Goal: Transaction & Acquisition: Purchase product/service

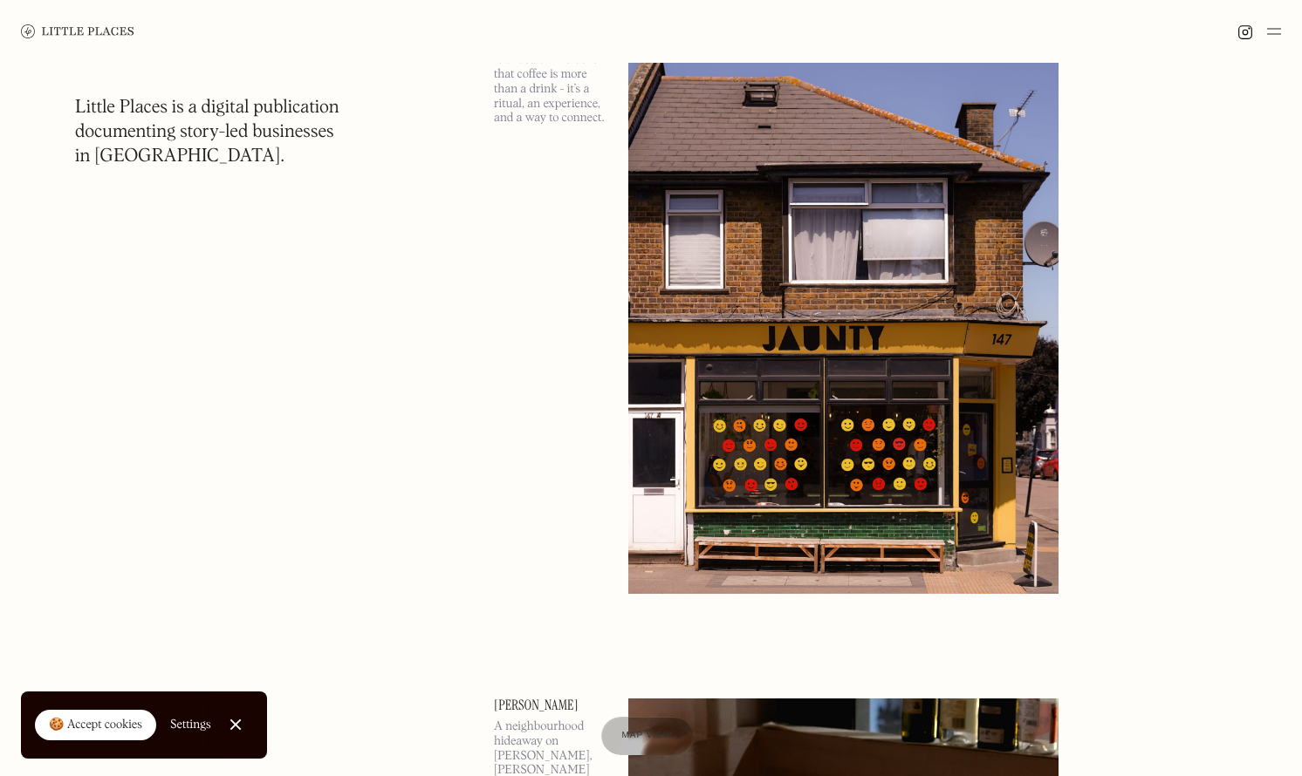
scroll to position [205, 0]
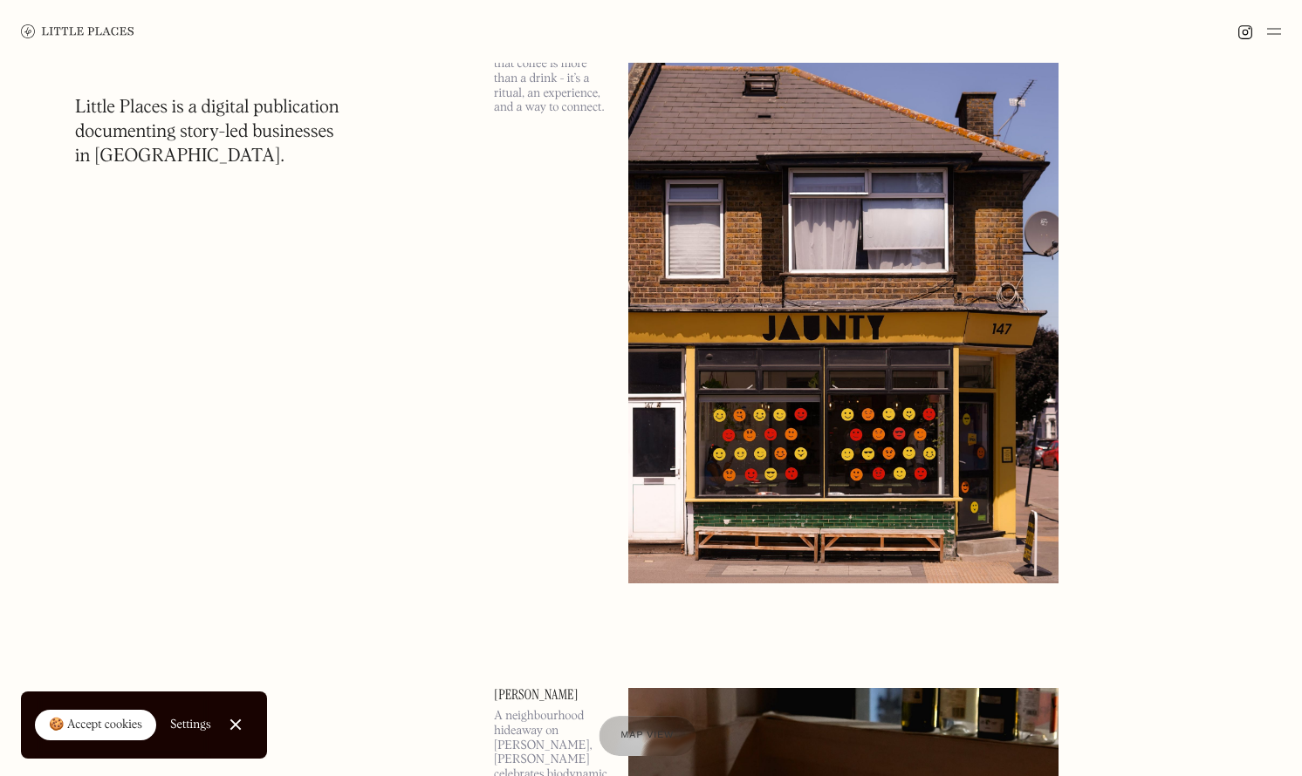
click at [634, 735] on span "Map view" at bounding box center [646, 736] width 53 height 10
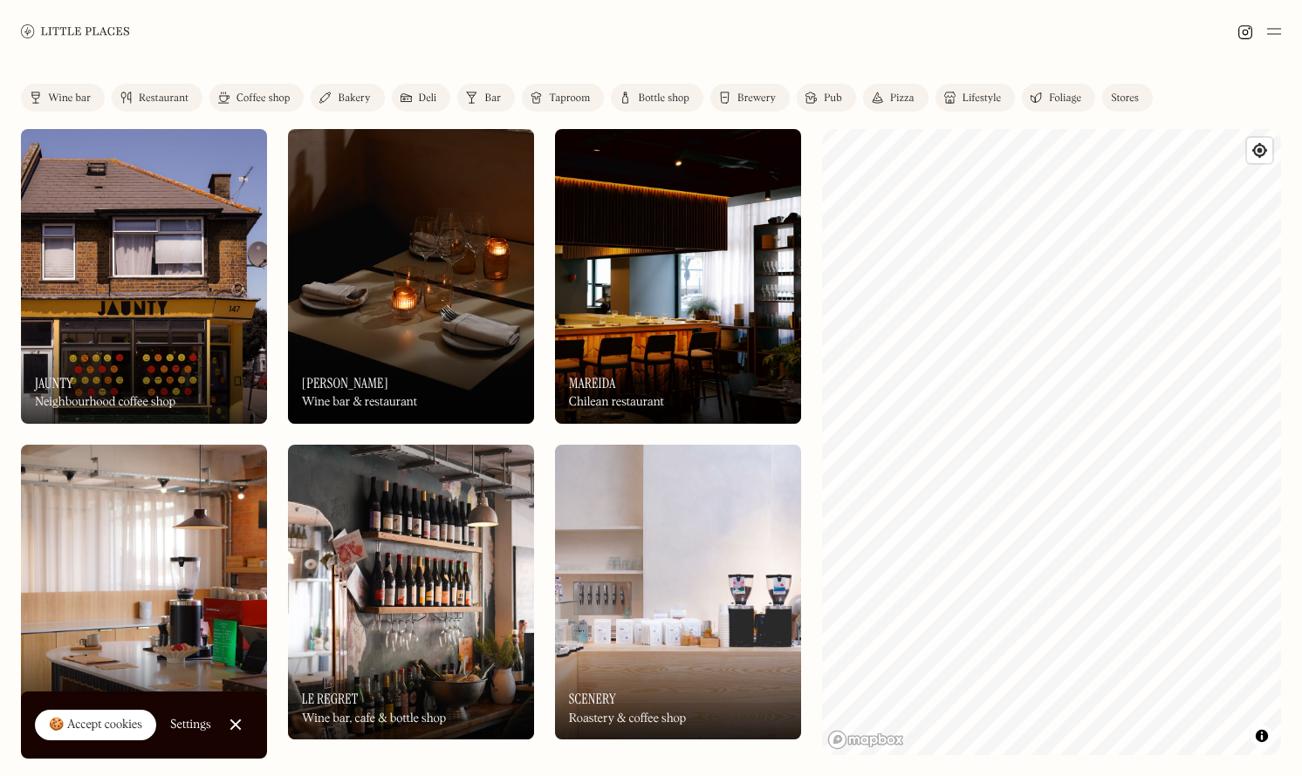
click at [236, 721] on div at bounding box center [234, 725] width 11 height 11
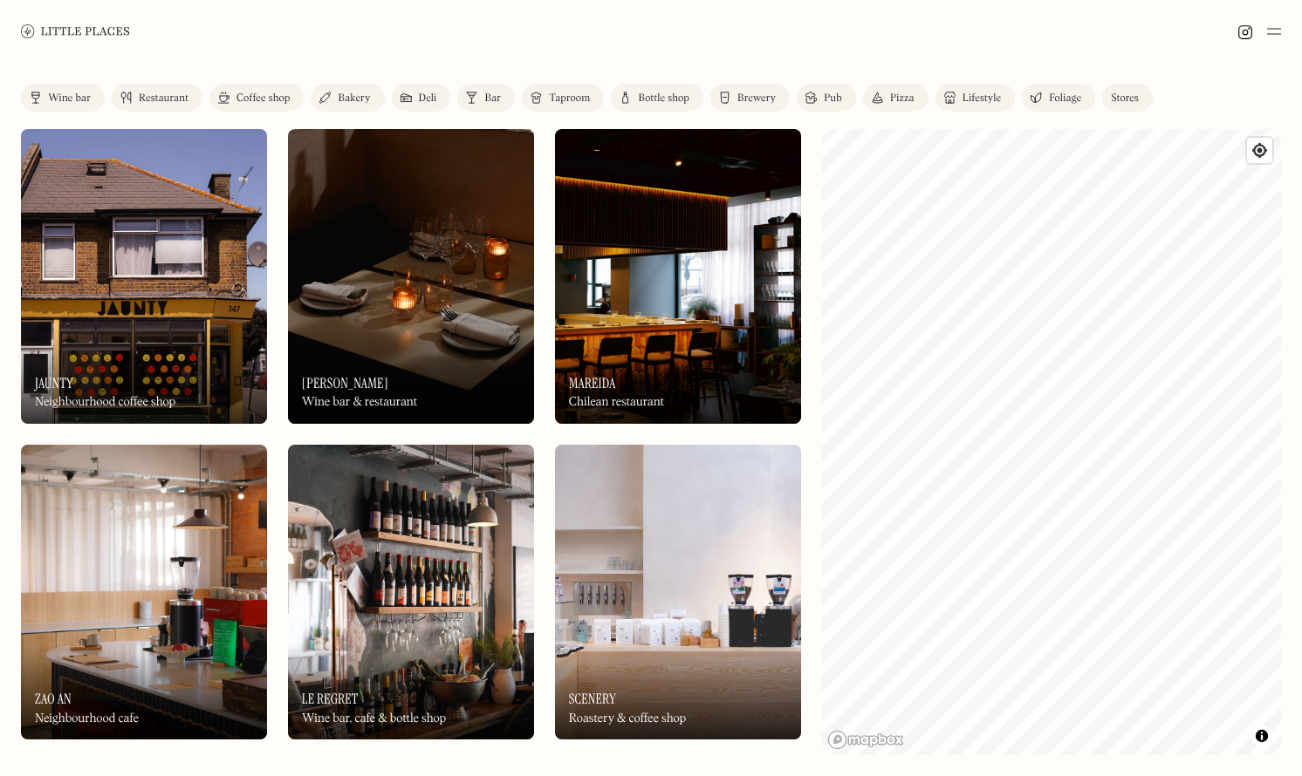
click at [1275, 31] on img at bounding box center [1274, 31] width 14 height 21
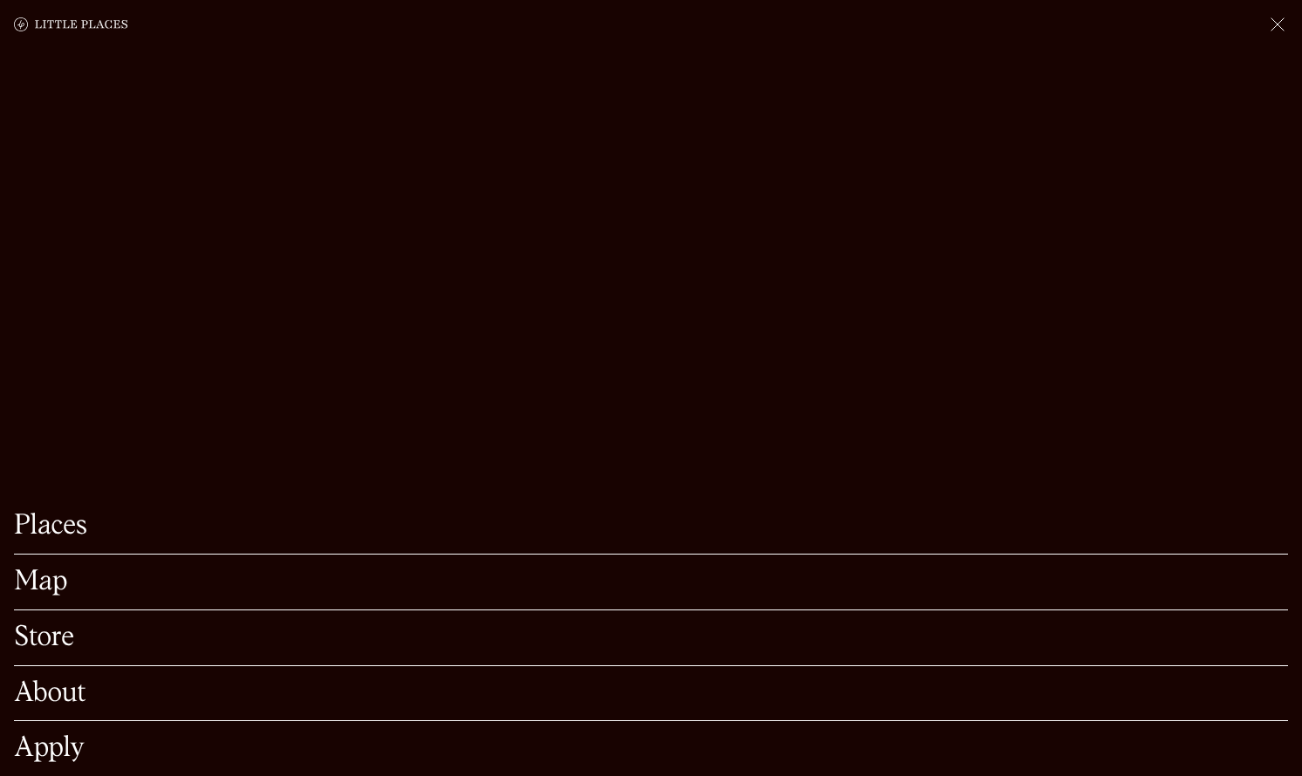
click at [61, 647] on link "Store" at bounding box center [651, 638] width 1274 height 27
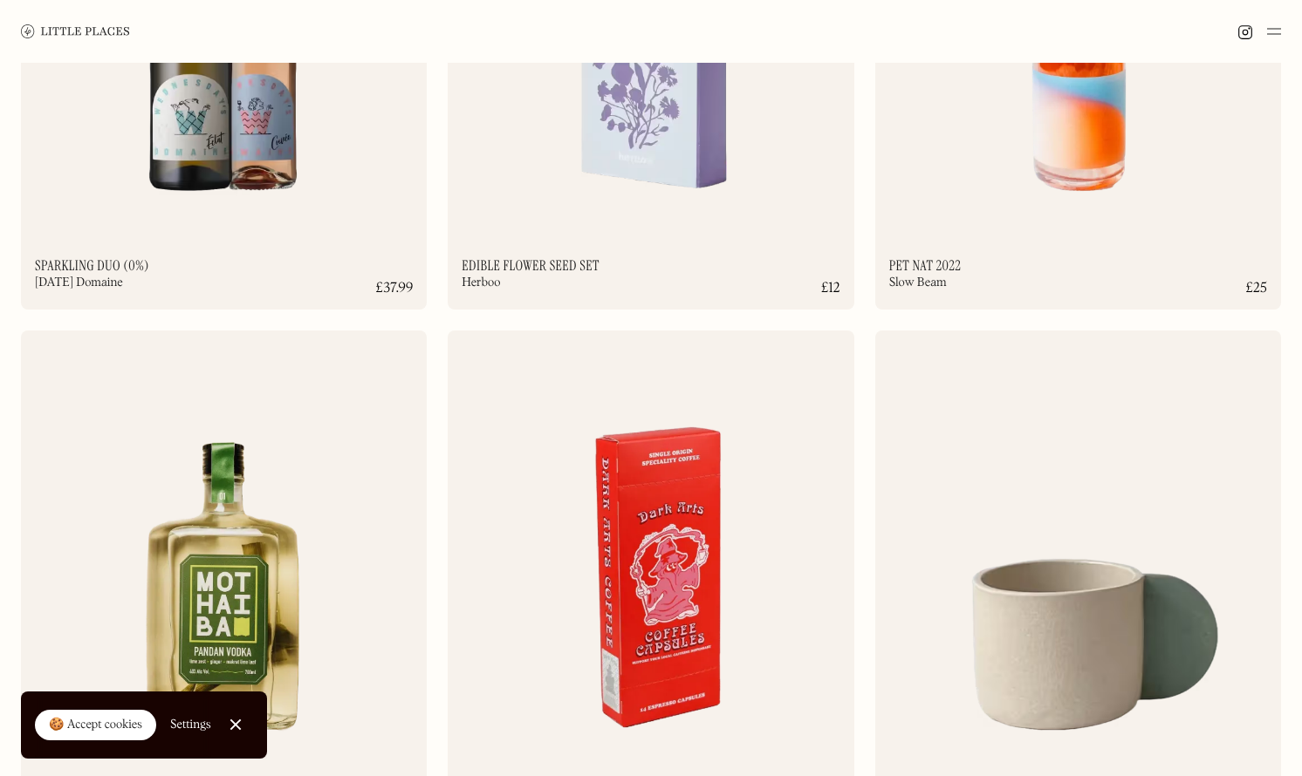
scroll to position [4227, 0]
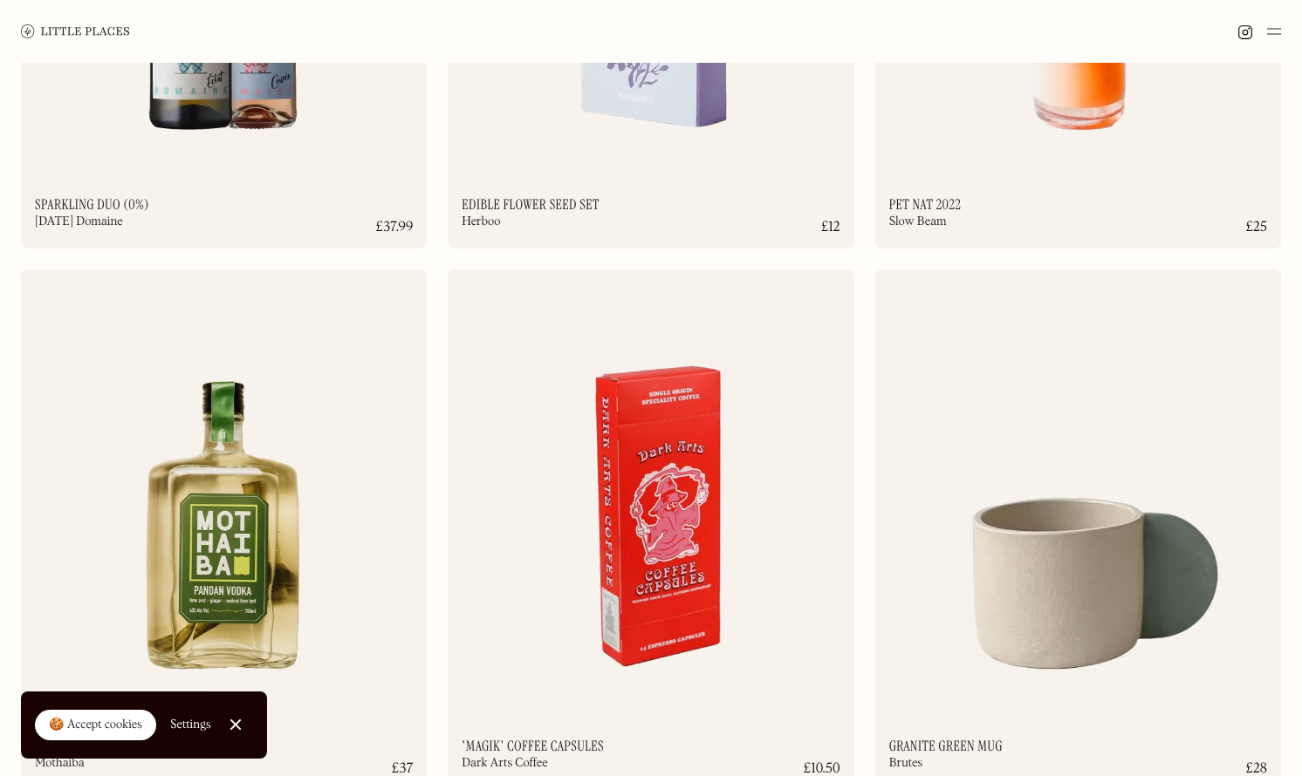
click at [237, 727] on link "Close Cookie Popup" at bounding box center [235, 725] width 35 height 35
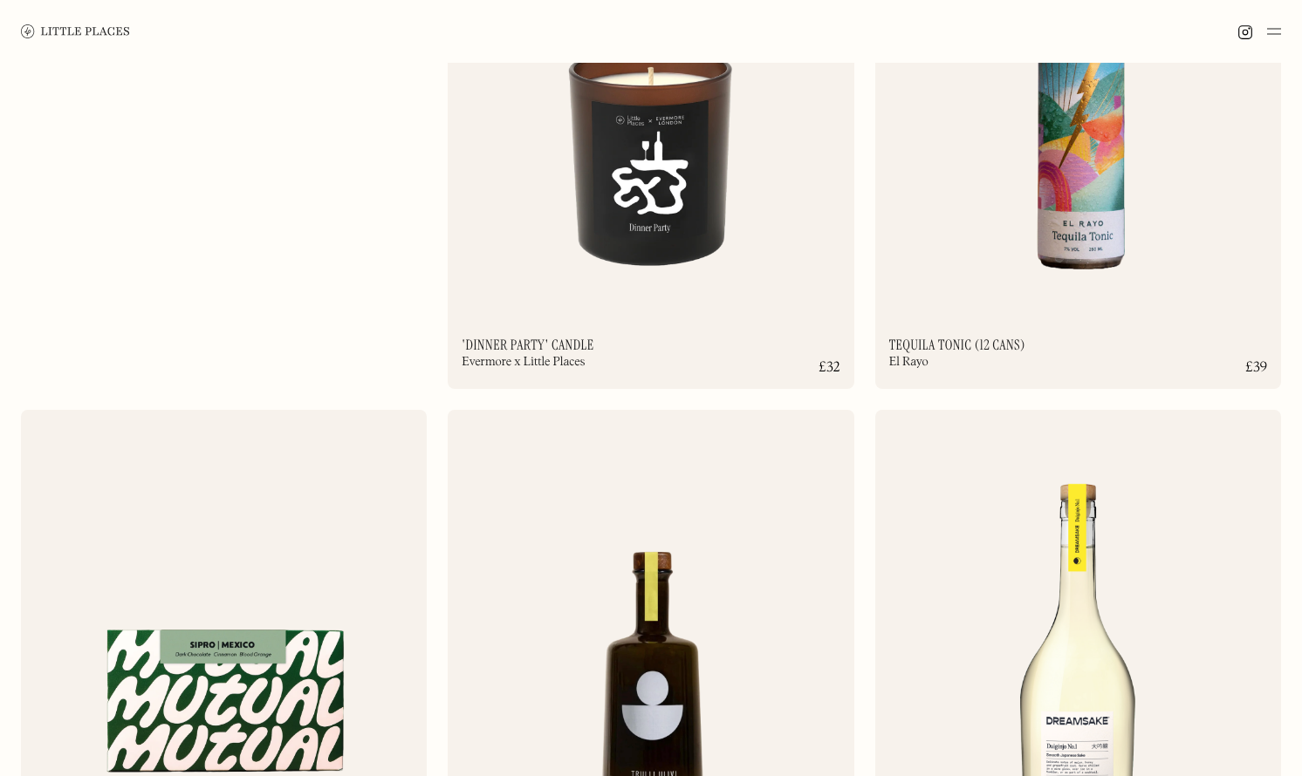
scroll to position [0, 0]
